Goal: Navigation & Orientation: Find specific page/section

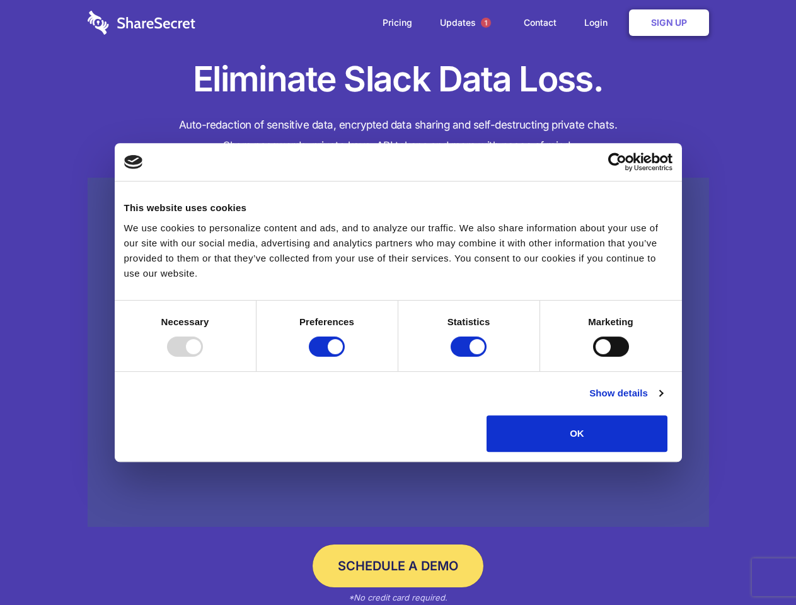
click at [203, 357] on div at bounding box center [185, 346] width 36 height 20
click at [345, 357] on input "Preferences" at bounding box center [327, 346] width 36 height 20
checkbox input "false"
click at [470, 357] on input "Statistics" at bounding box center [468, 346] width 36 height 20
checkbox input "false"
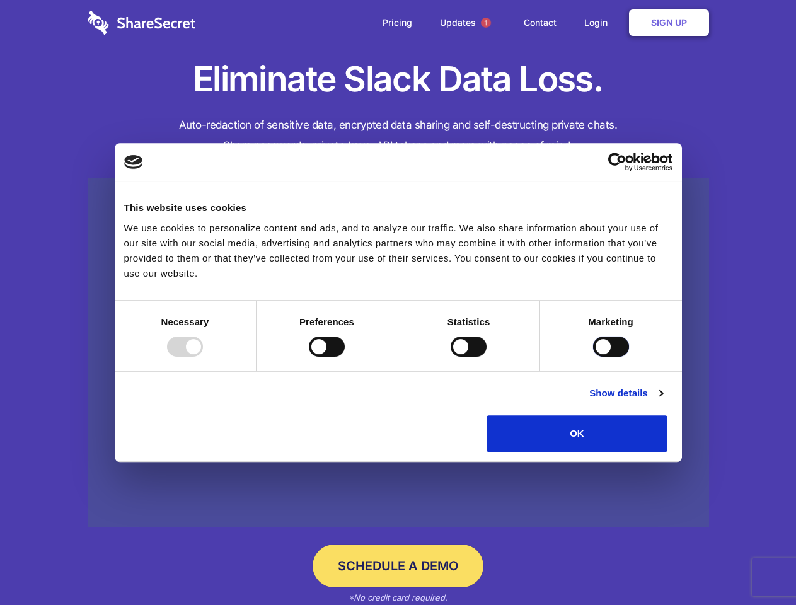
click at [593, 357] on input "Marketing" at bounding box center [611, 346] width 36 height 20
checkbox input "true"
click at [662, 401] on link "Show details" at bounding box center [625, 393] width 73 height 15
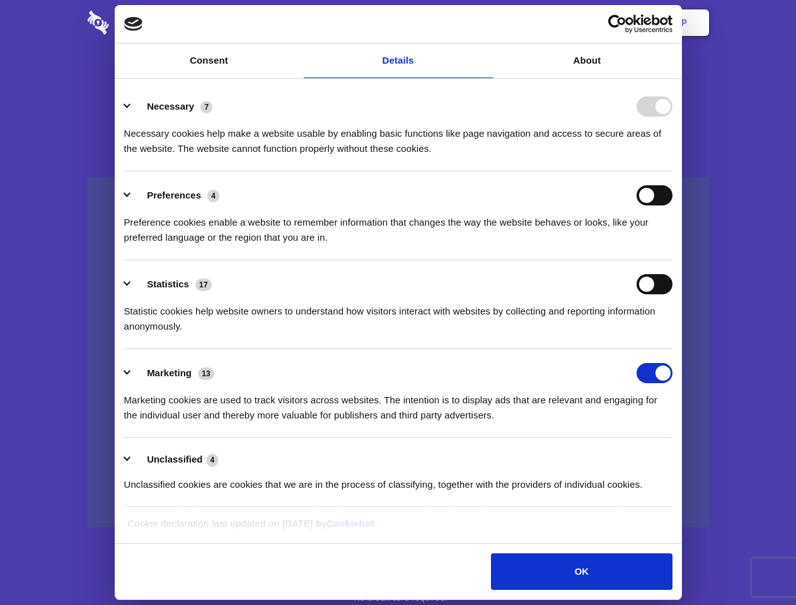
click at [672, 260] on li "Preferences 4 Preference cookies enable a website to remember information that …" at bounding box center [398, 215] width 548 height 89
click at [485, 23] on span "1" at bounding box center [486, 23] width 10 height 10
